Goal: Download file/media

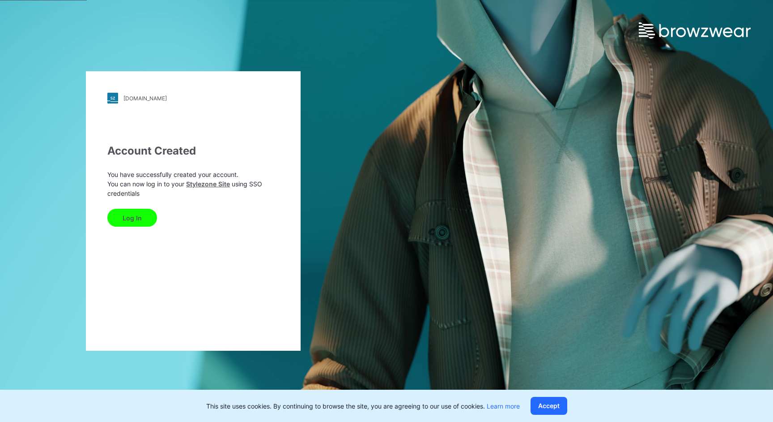
click at [130, 217] on button "Log In" at bounding box center [132, 218] width 50 height 18
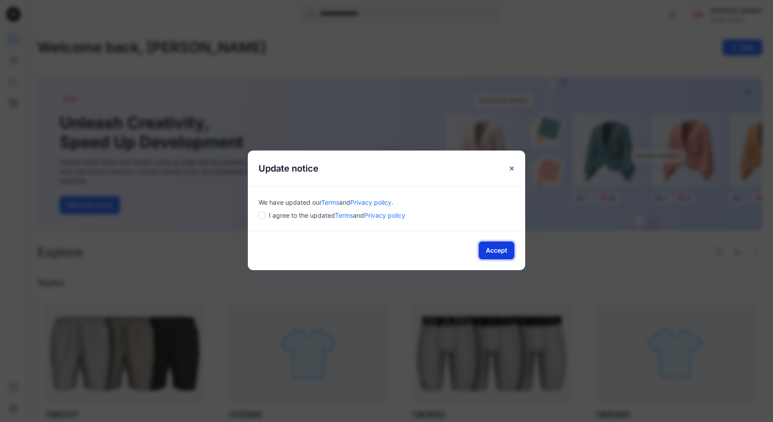
click at [499, 251] on button "Accept" at bounding box center [497, 250] width 36 height 18
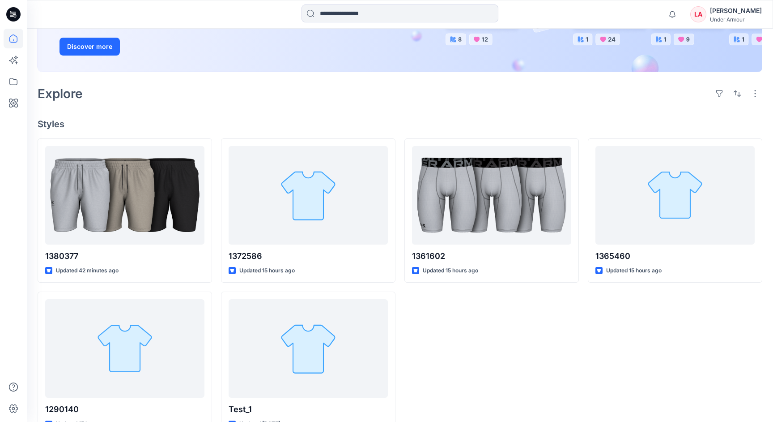
scroll to position [159, 0]
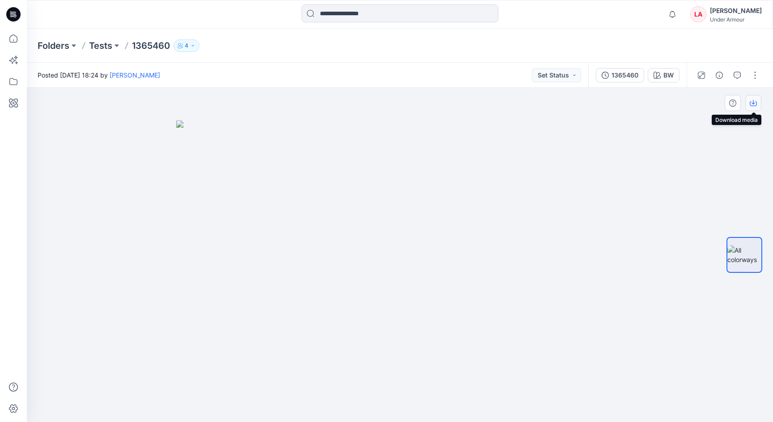
click at [755, 109] on button "button" at bounding box center [754, 103] width 16 height 16
click at [699, 149] on div at bounding box center [400, 255] width 746 height 334
click at [663, 74] on button "BW" at bounding box center [664, 75] width 32 height 14
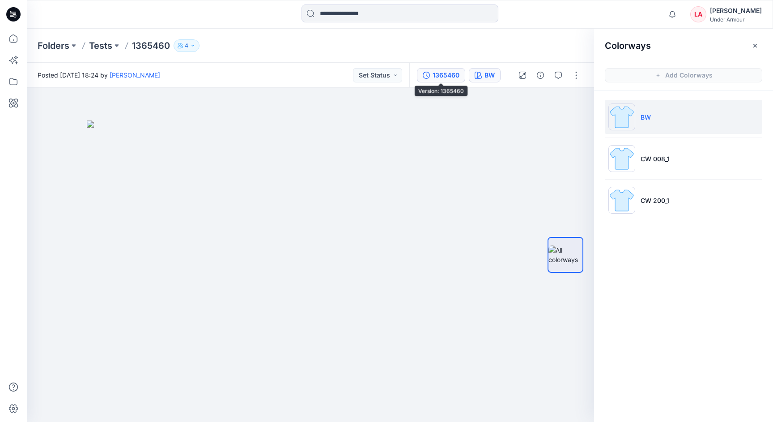
click at [434, 78] on div "1365460" at bounding box center [446, 75] width 27 height 10
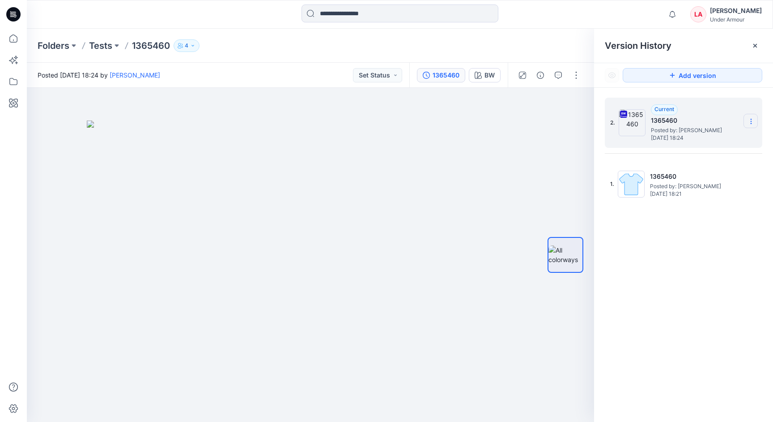
click at [749, 121] on icon at bounding box center [751, 121] width 7 height 7
click at [709, 141] on span "Download Source BW File" at bounding box center [706, 138] width 75 height 11
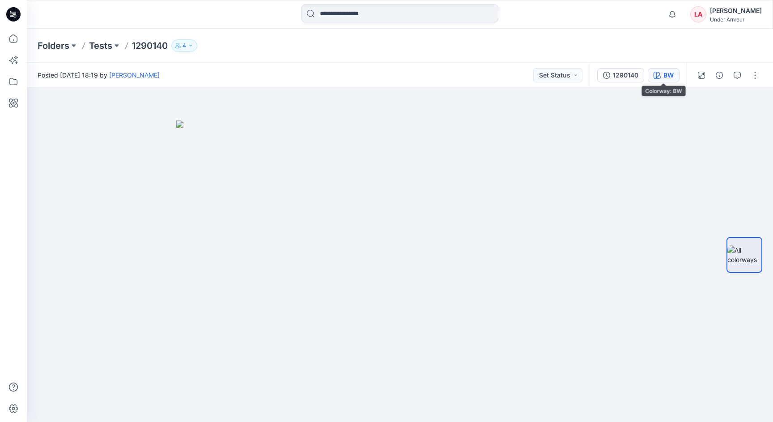
click at [672, 75] on div "BW" at bounding box center [669, 75] width 10 height 10
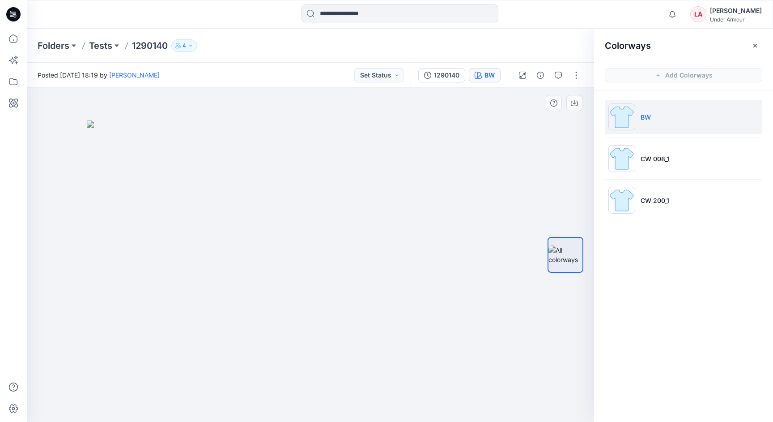
click at [556, 127] on div at bounding box center [310, 255] width 567 height 334
click at [443, 81] on button "1290140" at bounding box center [441, 75] width 47 height 14
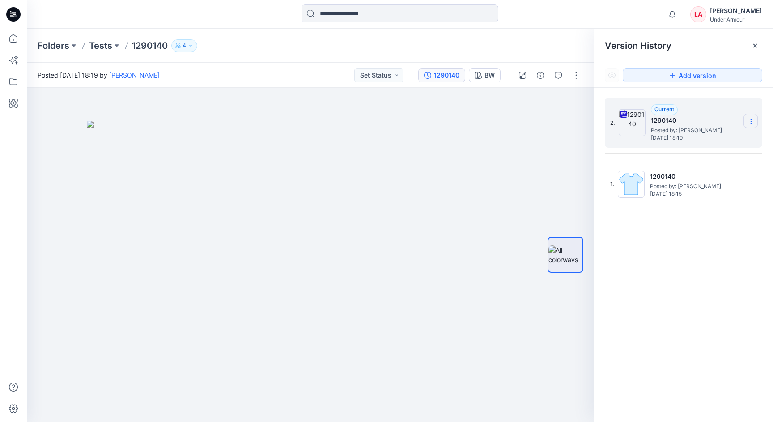
click at [752, 121] on icon at bounding box center [751, 121] width 7 height 7
click at [720, 141] on span "Download Source BW File" at bounding box center [706, 138] width 75 height 11
